Goal: Communication & Community: Share content

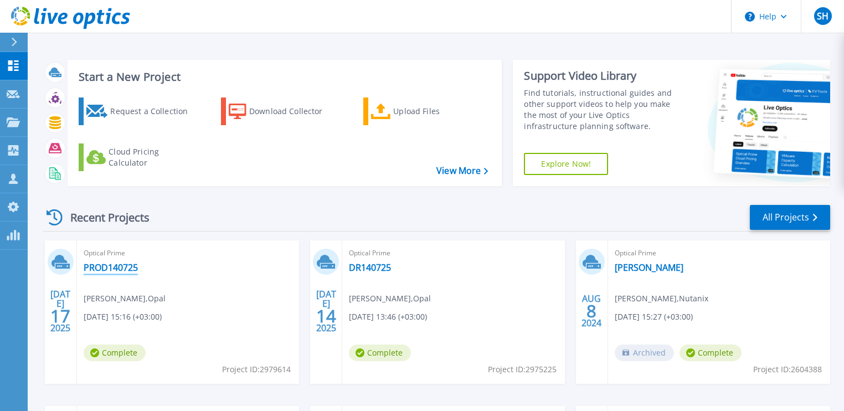
click at [119, 264] on link "PROD140725" at bounding box center [111, 267] width 54 height 11
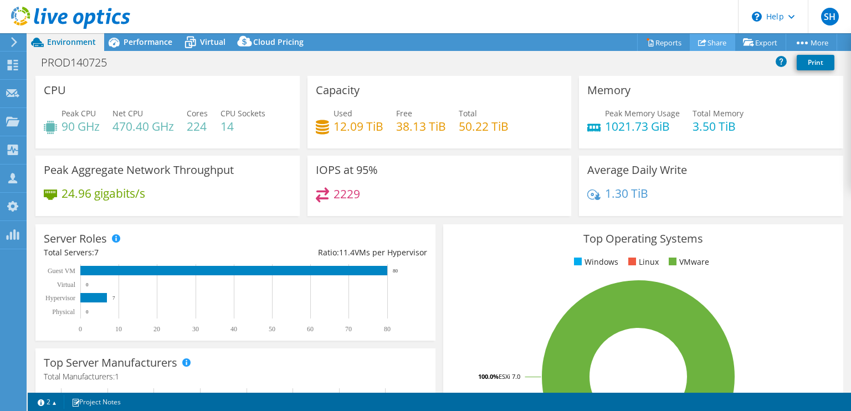
click at [703, 45] on link "Share" at bounding box center [711, 42] width 45 height 17
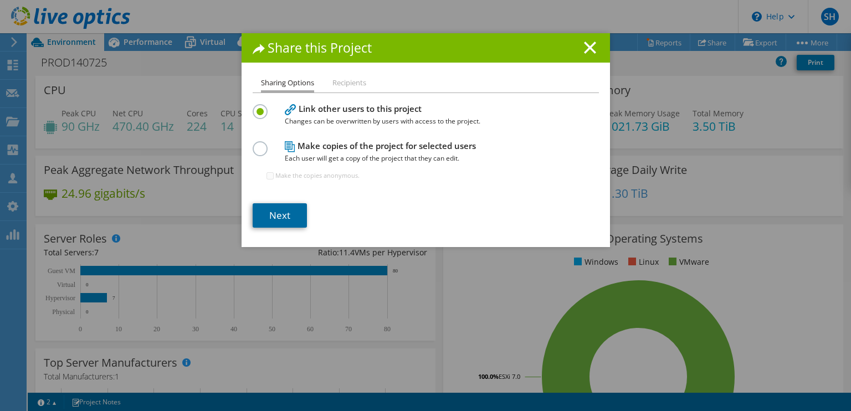
click at [282, 209] on link "Next" at bounding box center [280, 215] width 54 height 24
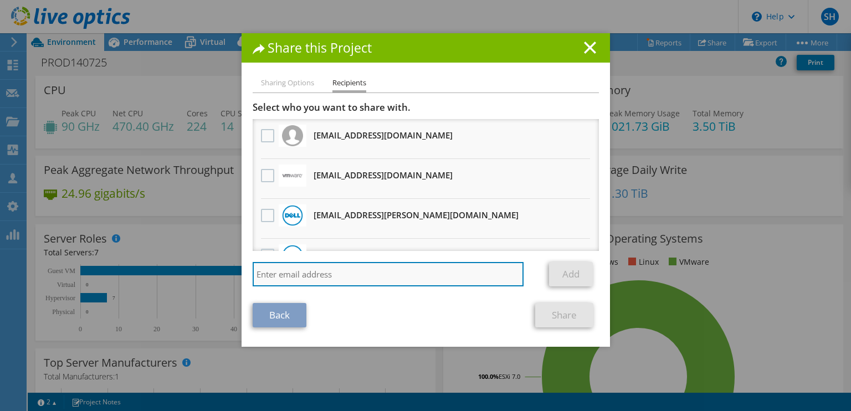
click at [308, 271] on input "search" at bounding box center [388, 274] width 271 height 24
type input "[EMAIL_ADDRESS][DOMAIN_NAME]"
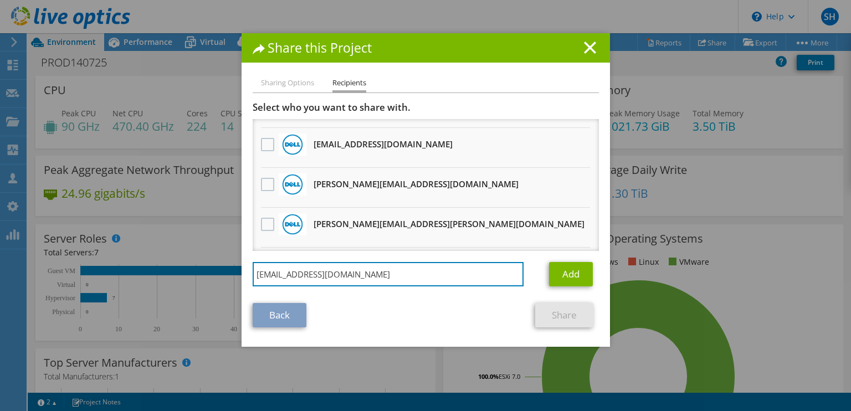
scroll to position [380, 0]
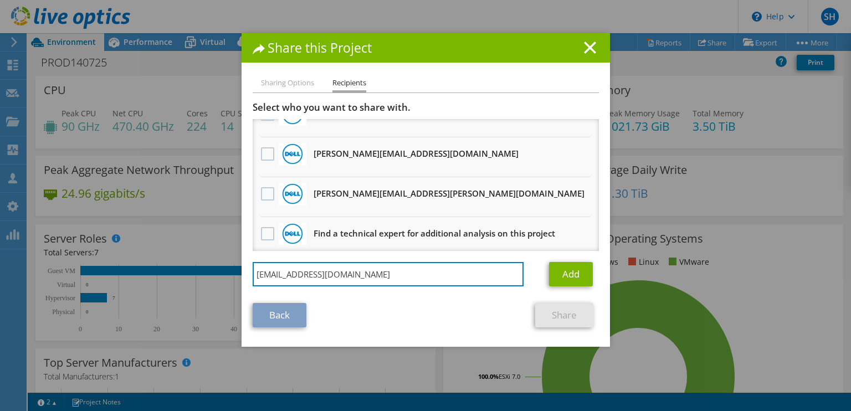
drag, startPoint x: 400, startPoint y: 274, endPoint x: 91, endPoint y: 278, distance: 309.6
click at [91, 278] on div "Share this Project Sharing Options Recipients Link other users to this project …" at bounding box center [425, 205] width 851 height 344
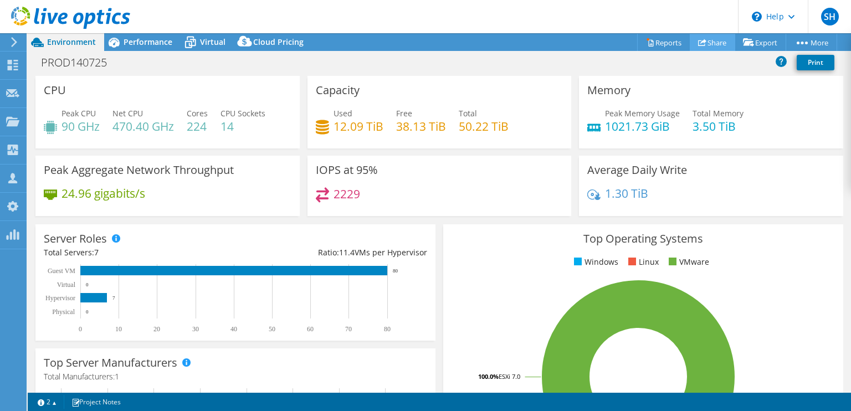
click at [702, 40] on link "Share" at bounding box center [711, 42] width 45 height 17
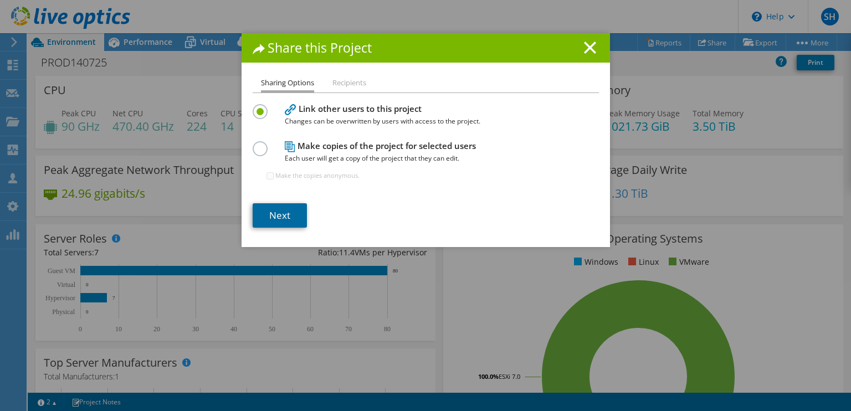
click at [290, 207] on link "Next" at bounding box center [280, 215] width 54 height 24
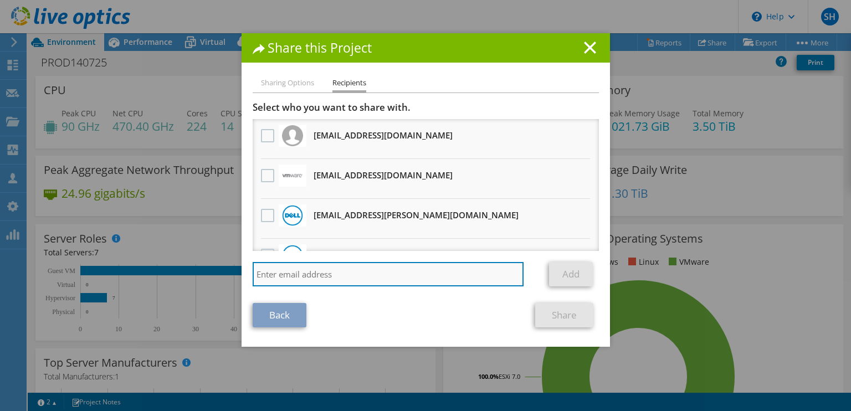
click at [388, 276] on input "search" at bounding box center [388, 274] width 271 height 24
click at [383, 273] on input "search" at bounding box center [388, 274] width 271 height 24
paste input "e"
click at [383, 273] on input "search" at bounding box center [388, 274] width 271 height 24
type input "[EMAIL_ADDRESS][DOMAIN_NAME]"
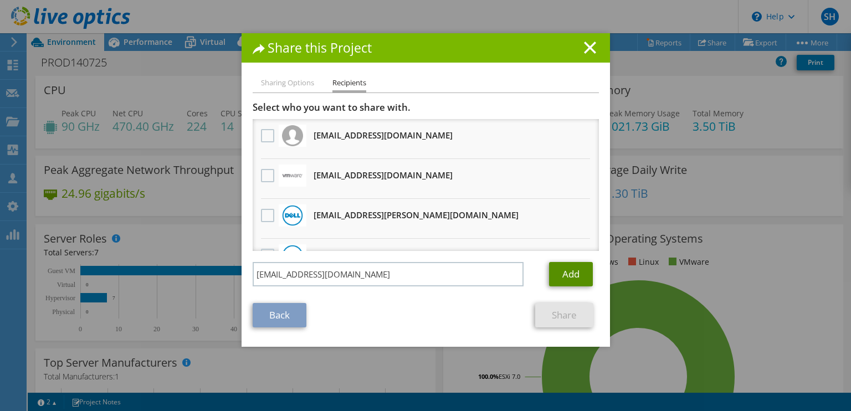
click at [572, 270] on link "Add" at bounding box center [571, 274] width 44 height 24
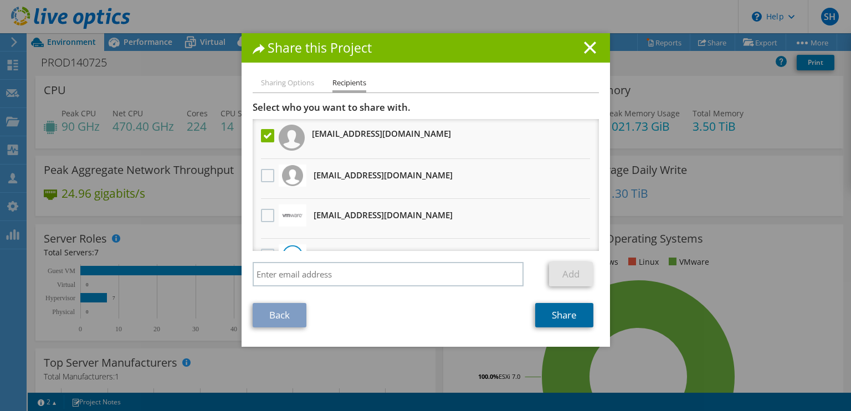
click at [550, 317] on link "Share" at bounding box center [564, 315] width 58 height 24
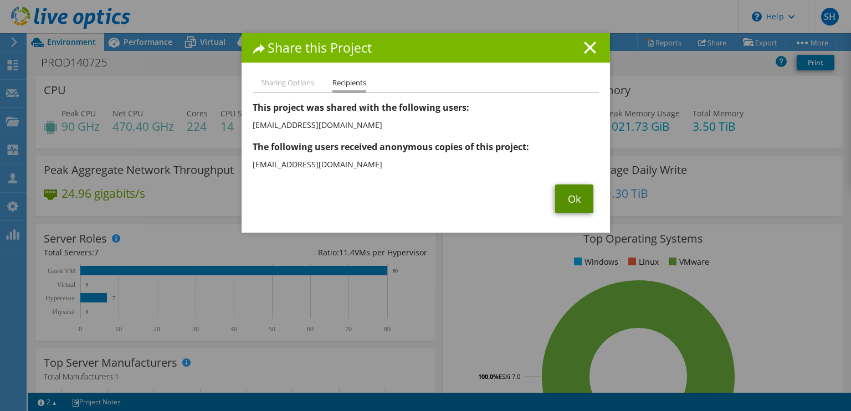
click at [562, 196] on link "Ok" at bounding box center [574, 198] width 38 height 29
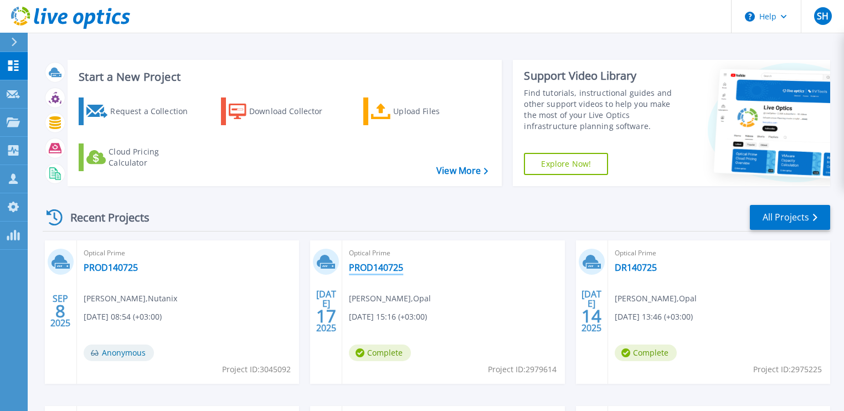
click at [366, 264] on link "PROD140725" at bounding box center [376, 267] width 54 height 11
click at [627, 266] on link "DR140725" at bounding box center [636, 267] width 42 height 11
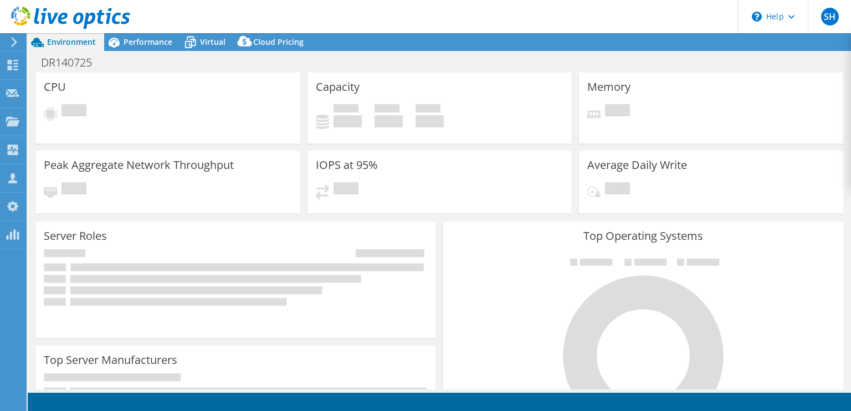
select select "USD"
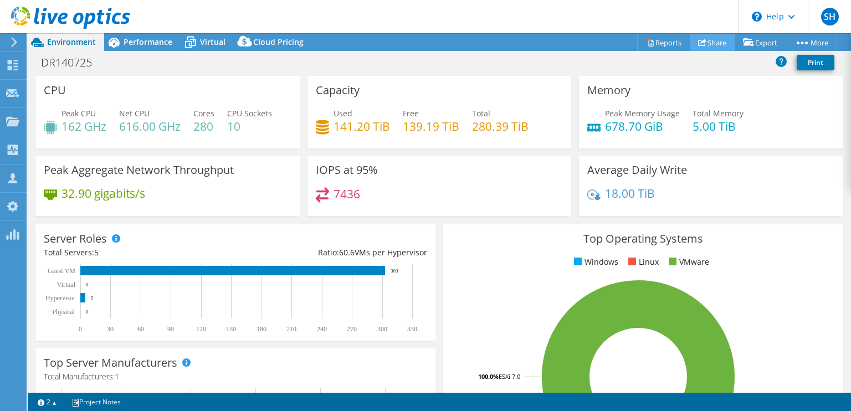
click at [712, 35] on link "Share" at bounding box center [711, 42] width 45 height 17
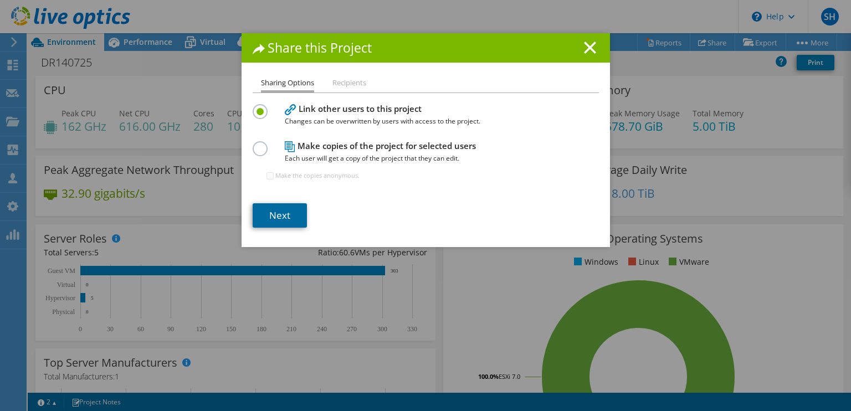
click at [284, 217] on link "Next" at bounding box center [280, 215] width 54 height 24
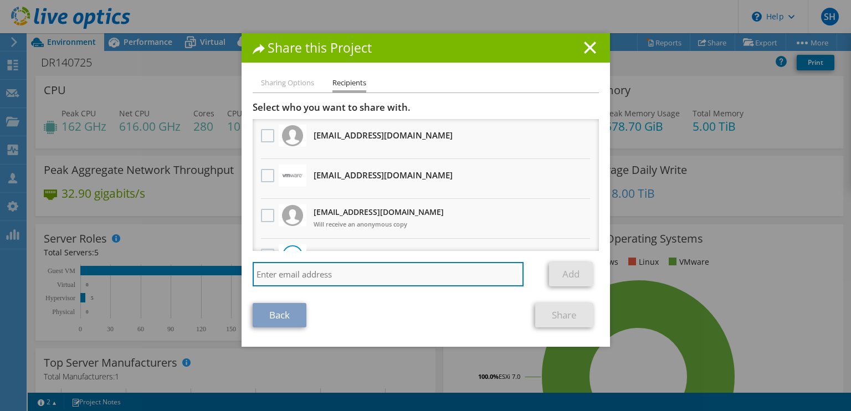
click at [299, 273] on input "search" at bounding box center [388, 274] width 271 height 24
paste input "[EMAIL_ADDRESS][DOMAIN_NAME]"
click at [312, 272] on input "search" at bounding box center [388, 274] width 271 height 24
type input "[EMAIL_ADDRESS][DOMAIN_NAME]"
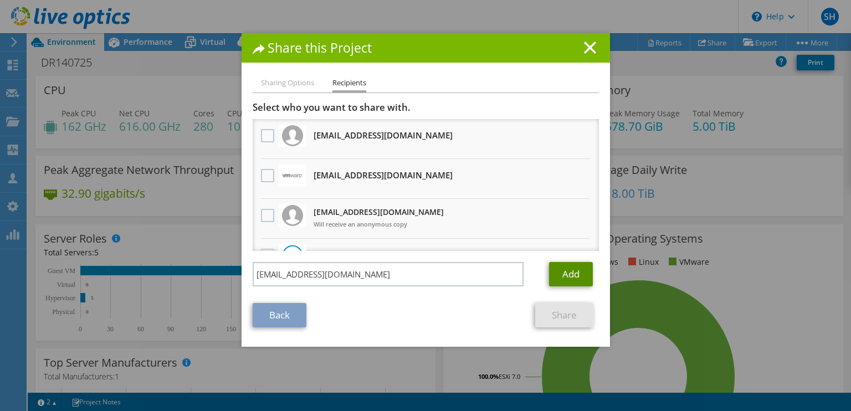
click at [564, 271] on link "Add" at bounding box center [571, 274] width 44 height 24
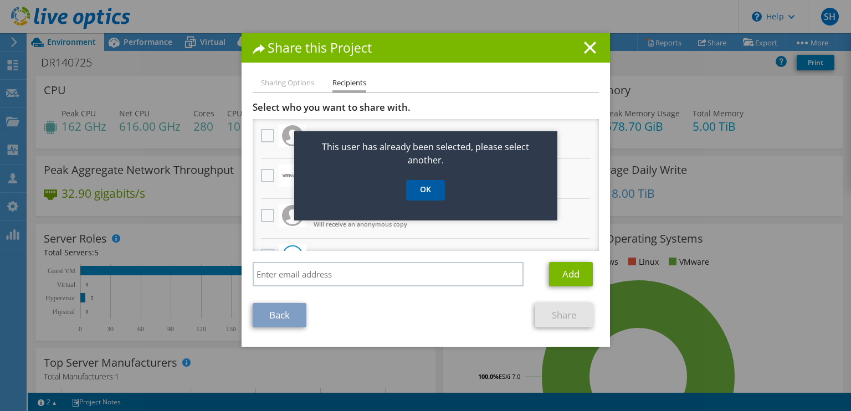
click at [410, 192] on link "OK" at bounding box center [425, 190] width 39 height 20
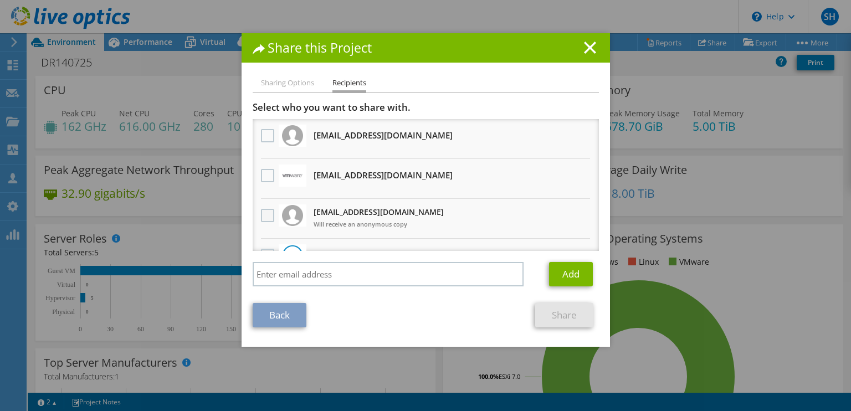
click at [261, 215] on label at bounding box center [269, 215] width 16 height 13
click at [0, 0] on input "checkbox" at bounding box center [0, 0] width 0 height 0
click at [573, 318] on link "Share" at bounding box center [564, 315] width 58 height 24
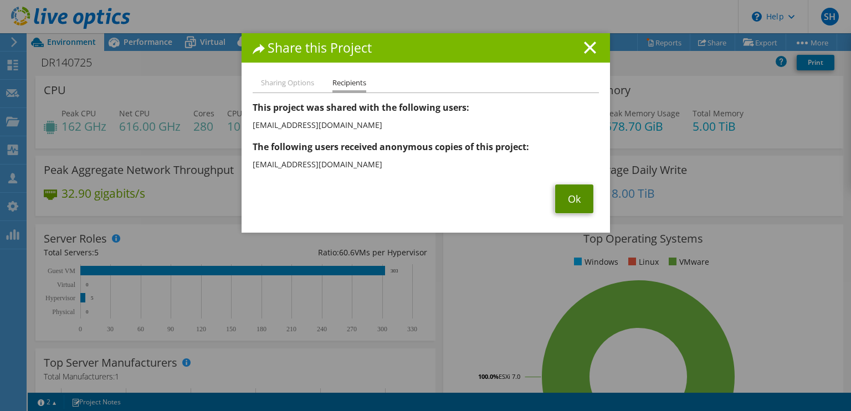
click at [570, 204] on link "Ok" at bounding box center [574, 198] width 38 height 29
